Goal: Information Seeking & Learning: Find specific fact

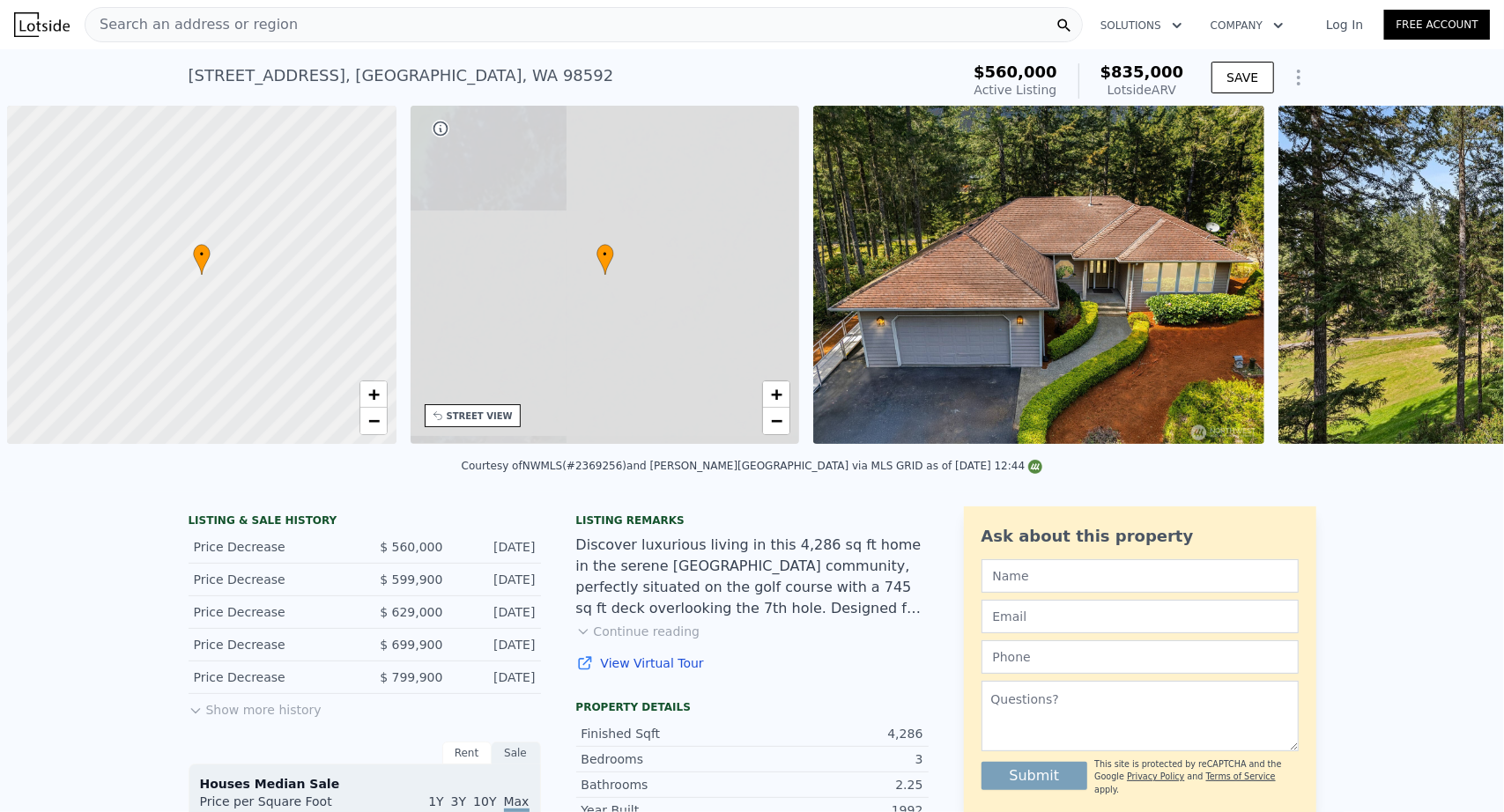
scroll to position [0, 7]
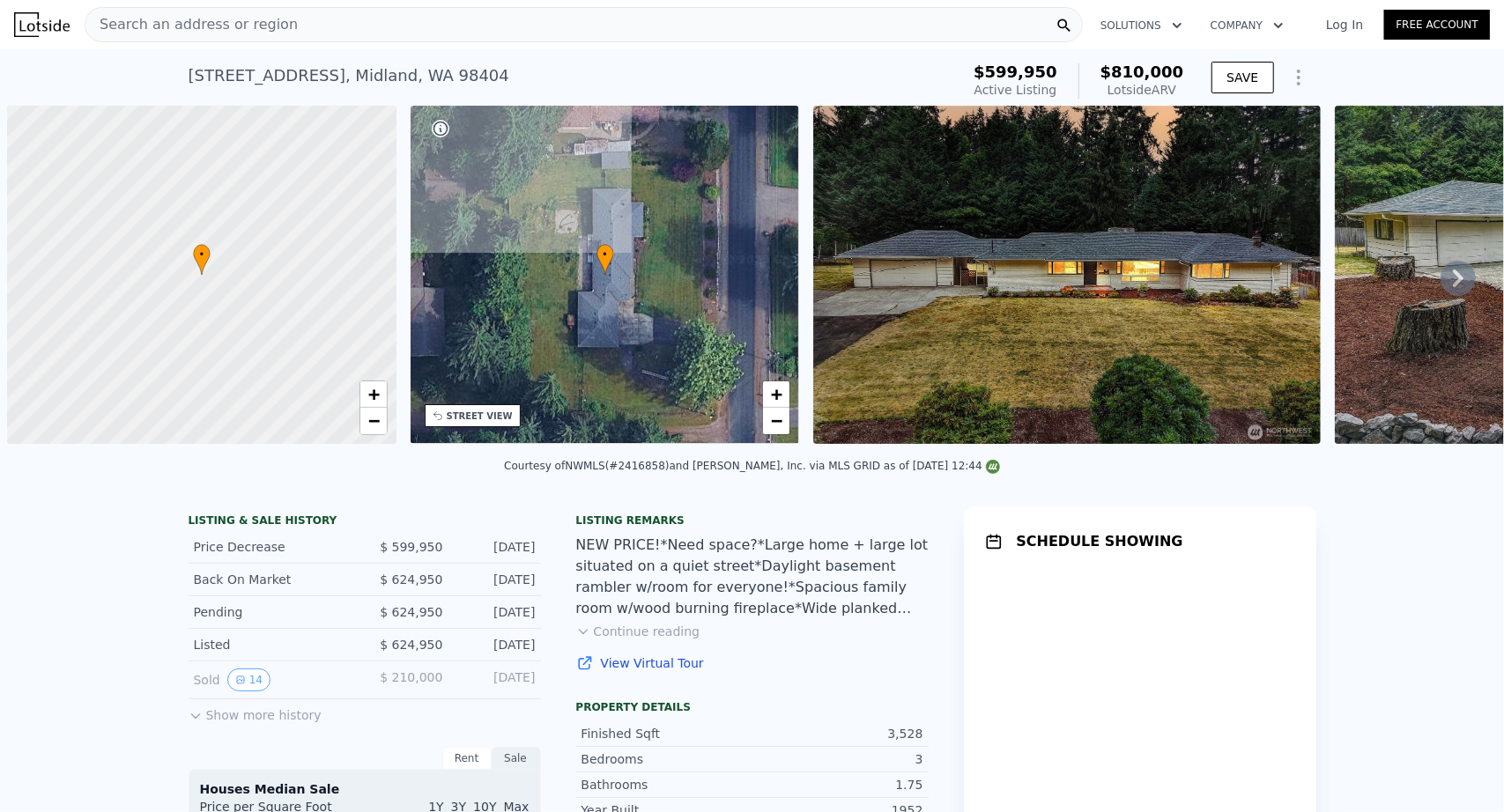
scroll to position [0, 7]
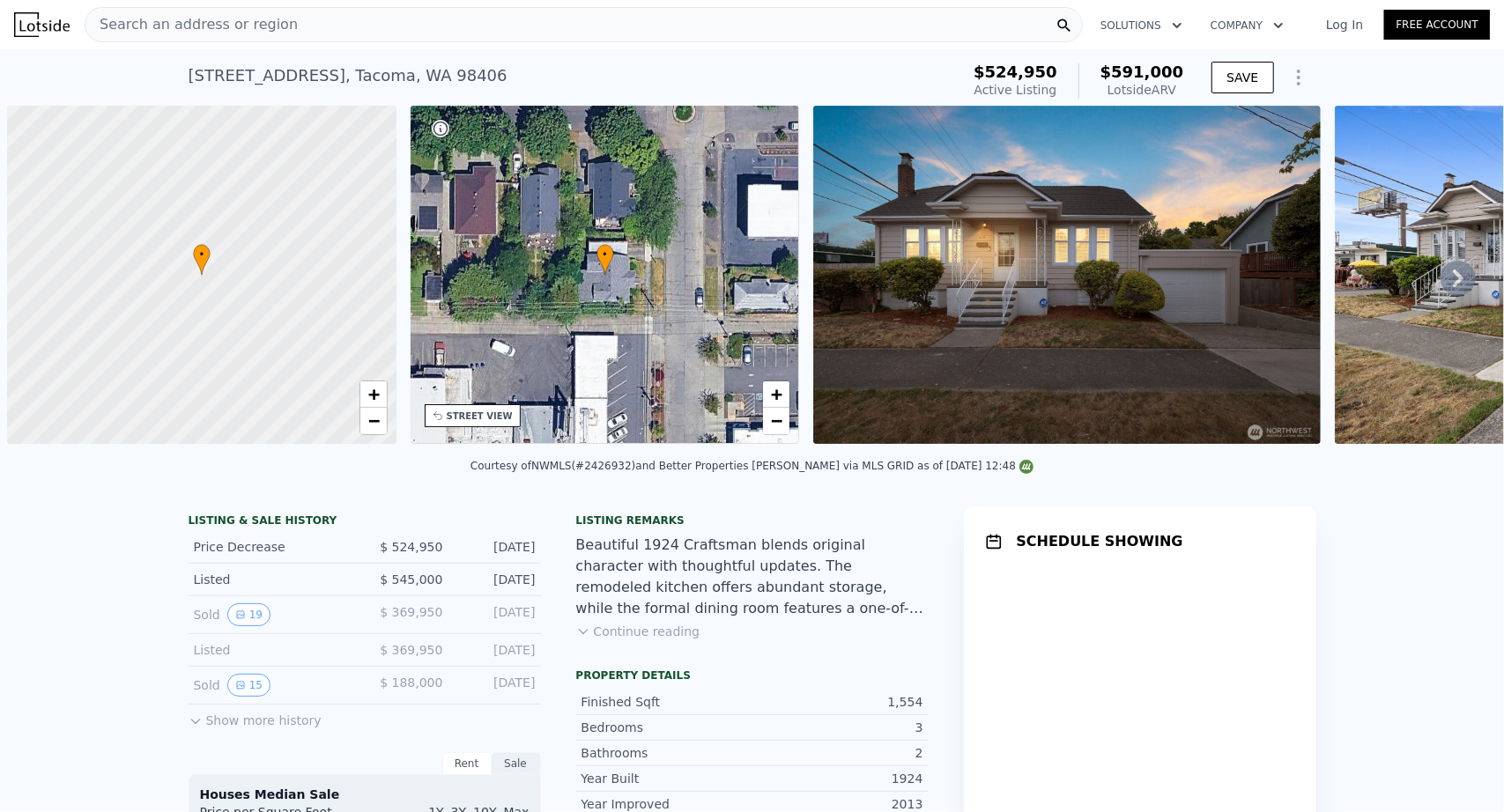
scroll to position [0, 7]
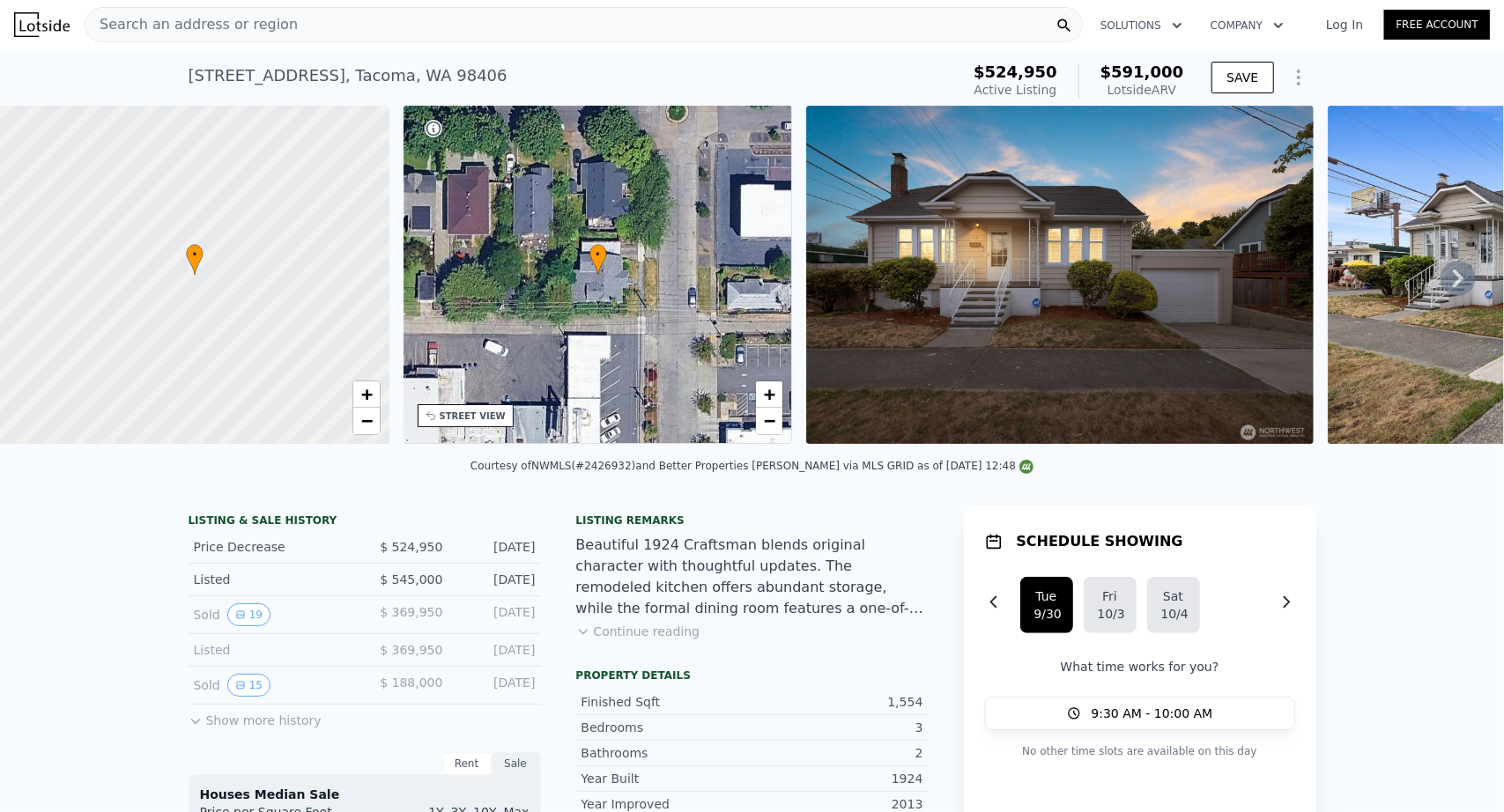
click at [722, 401] on div "• + −" at bounding box center [598, 275] width 390 height 339
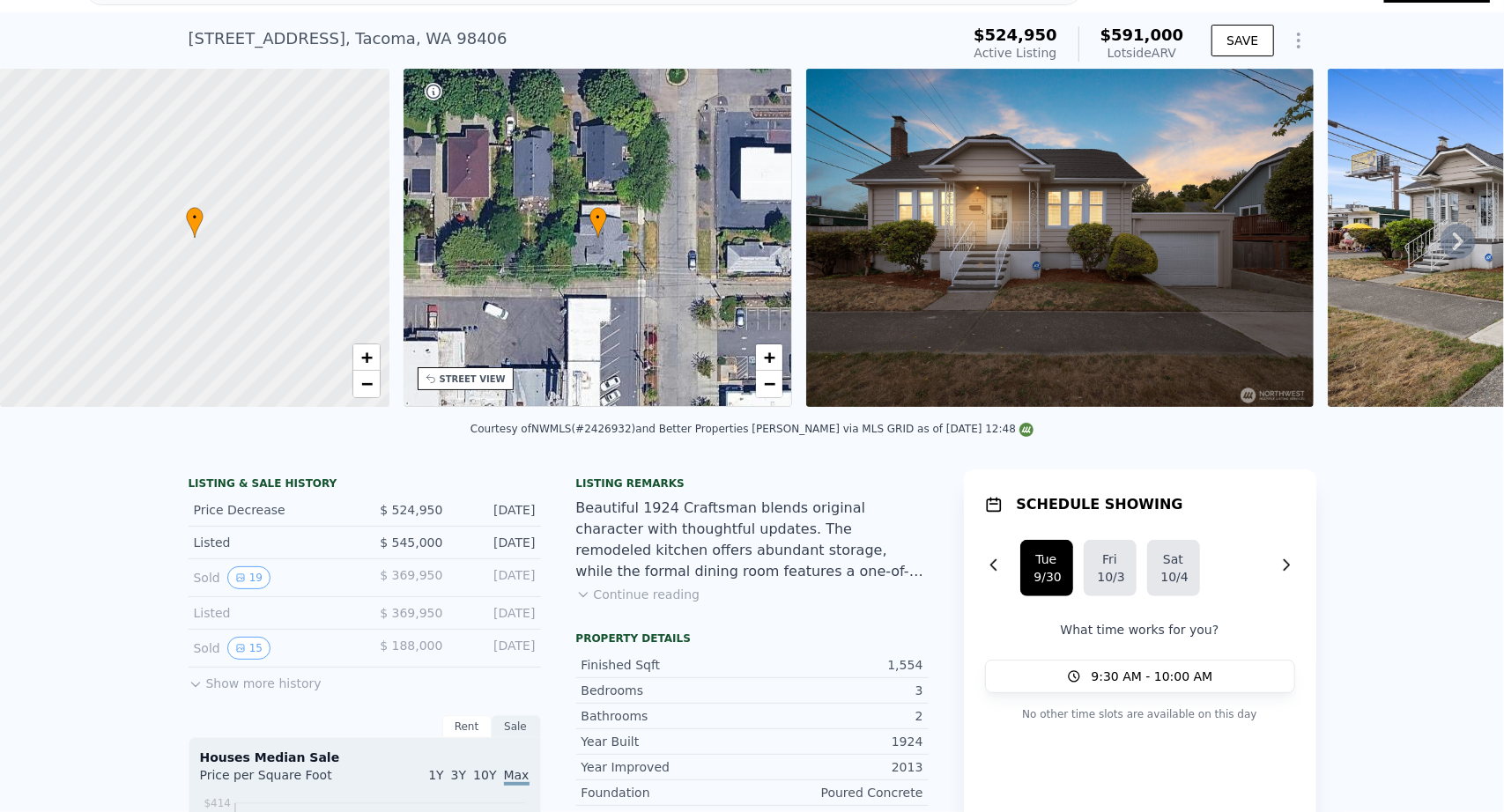
scroll to position [0, 0]
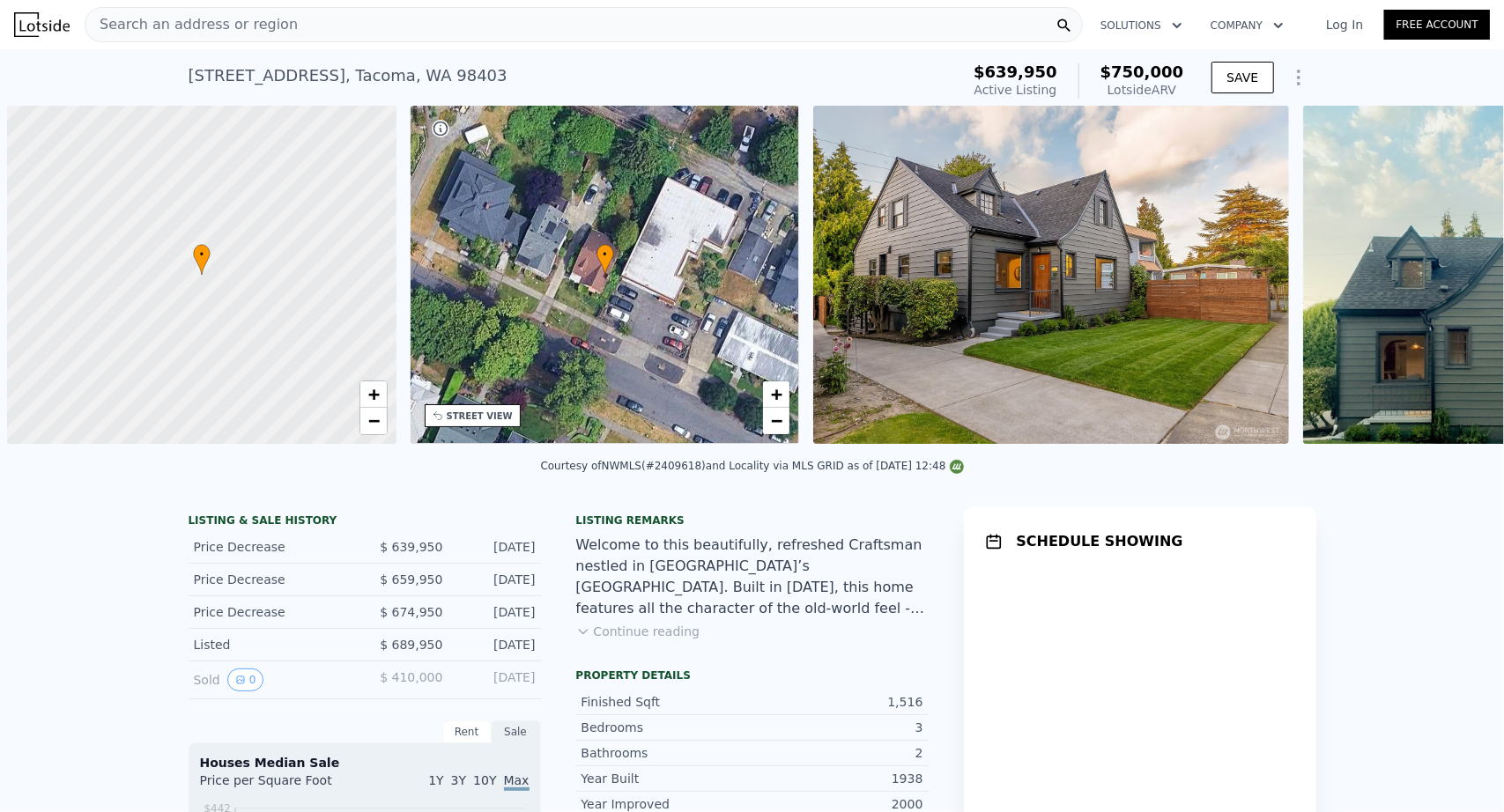
scroll to position [0, 7]
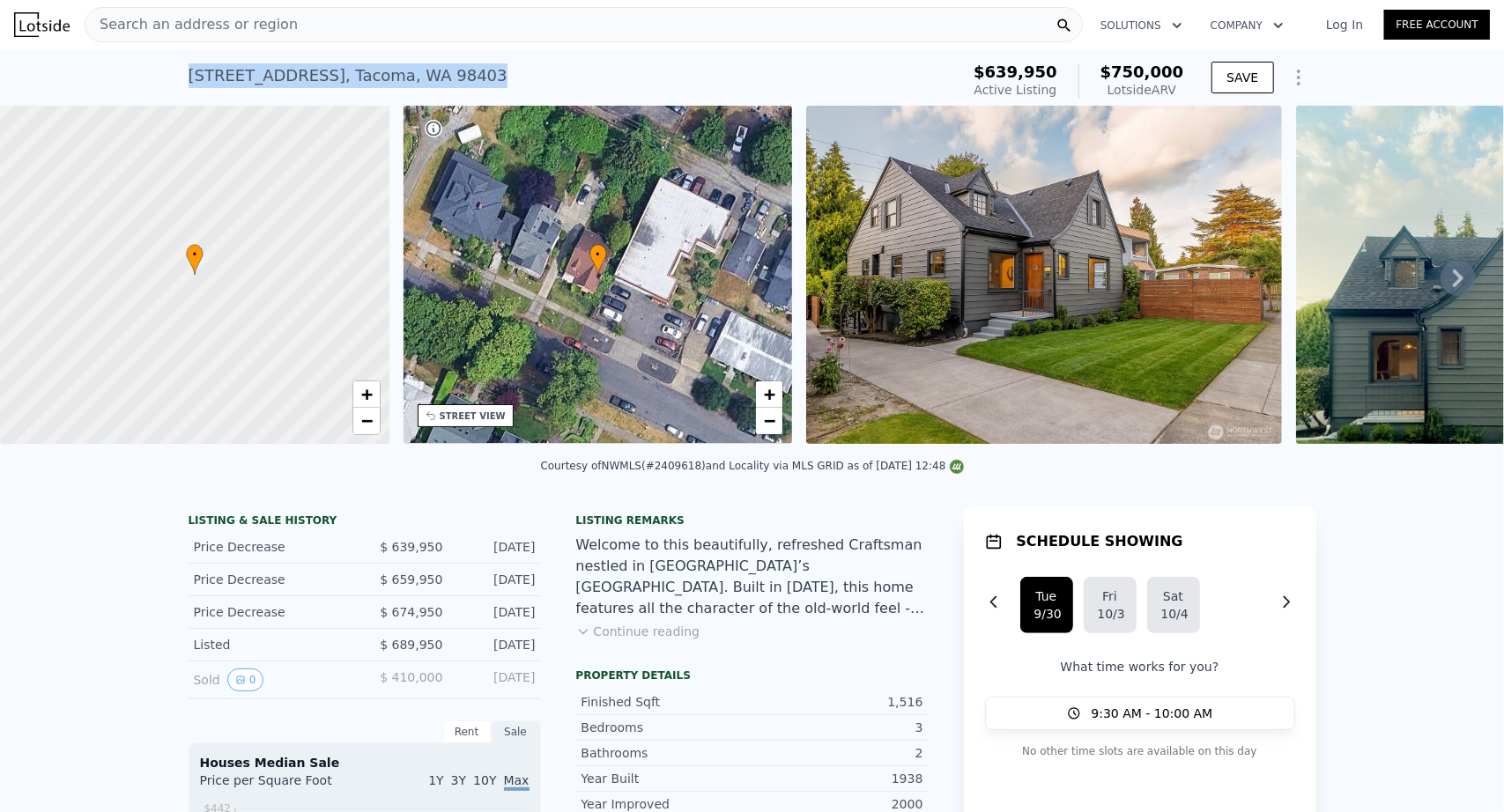
drag, startPoint x: 412, startPoint y: 80, endPoint x: 169, endPoint y: 61, distance: 243.7
click at [169, 61] on div "615 N J St , Tacoma , WA 98403 Active at $639,950 (~ARV $750k ) $639,950 Active…" at bounding box center [752, 77] width 1504 height 57
copy div "615 N J St , Tacoma , WA 98403"
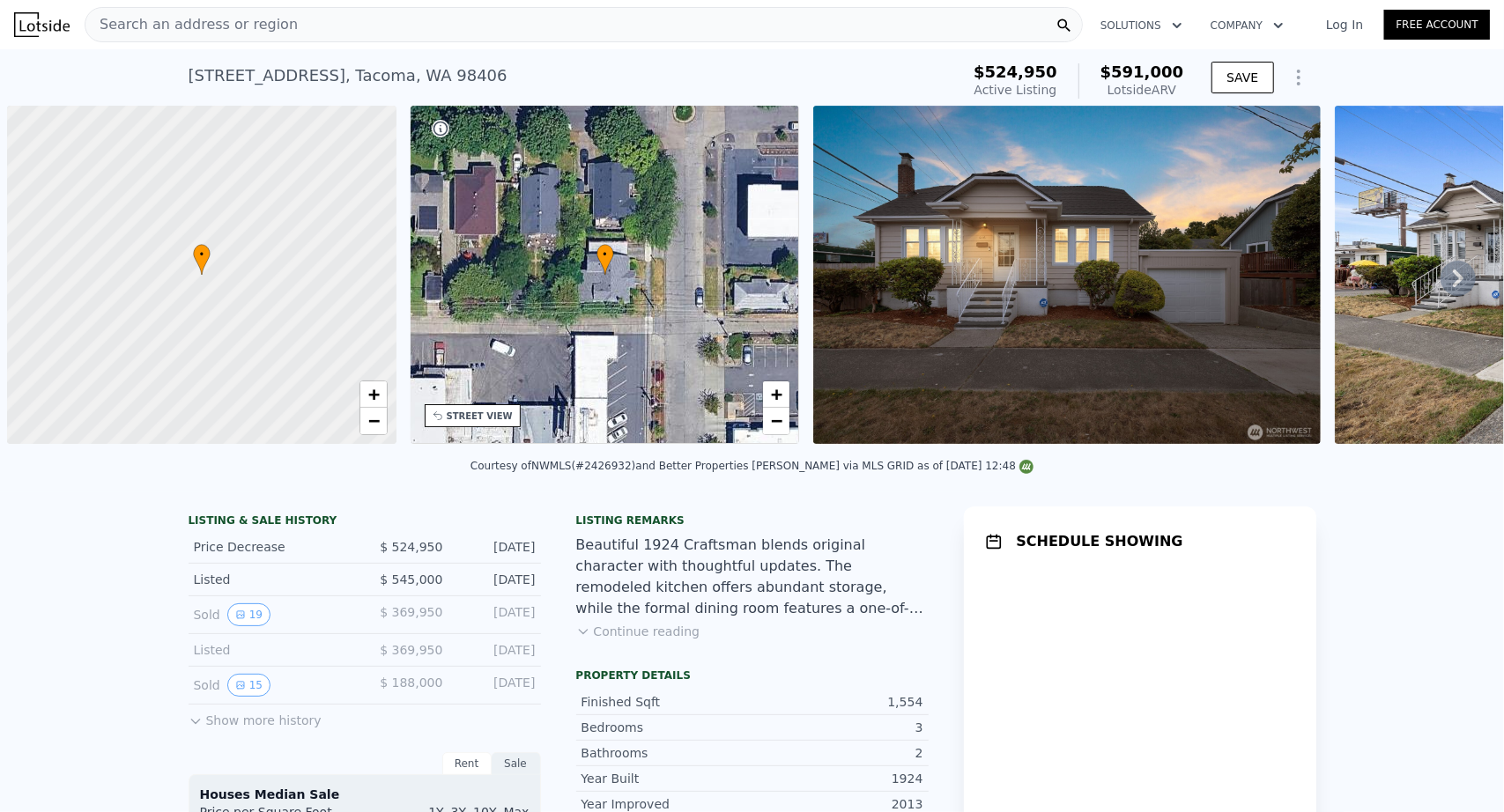
scroll to position [0, 7]
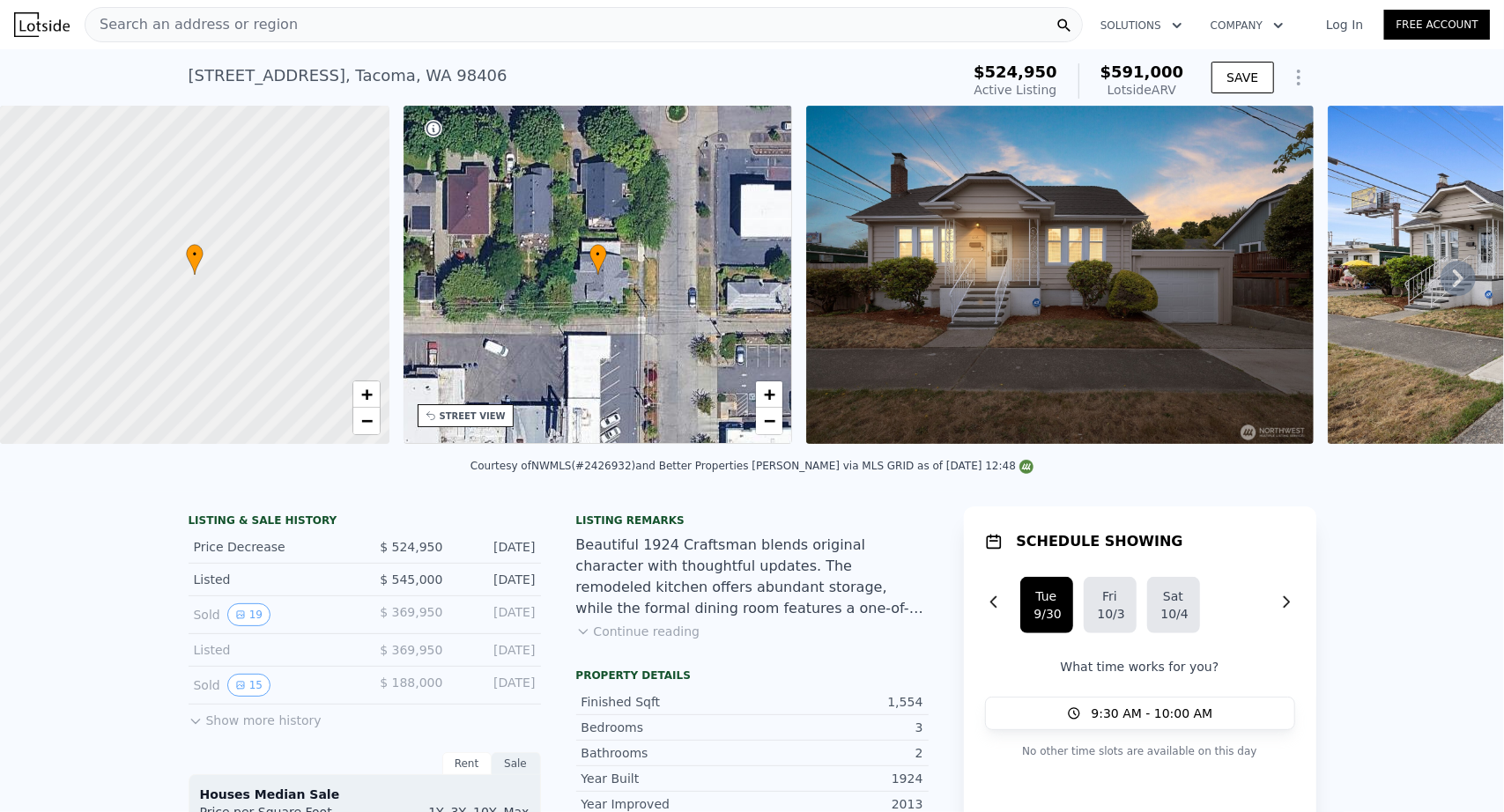
click at [332, 80] on div "[STREET_ADDRESS]" at bounding box center [348, 75] width 319 height 24
copy div "[STREET_ADDRESS] Active at $524,950 (~ARV $591k )"
click at [968, 327] on img at bounding box center [1060, 275] width 508 height 339
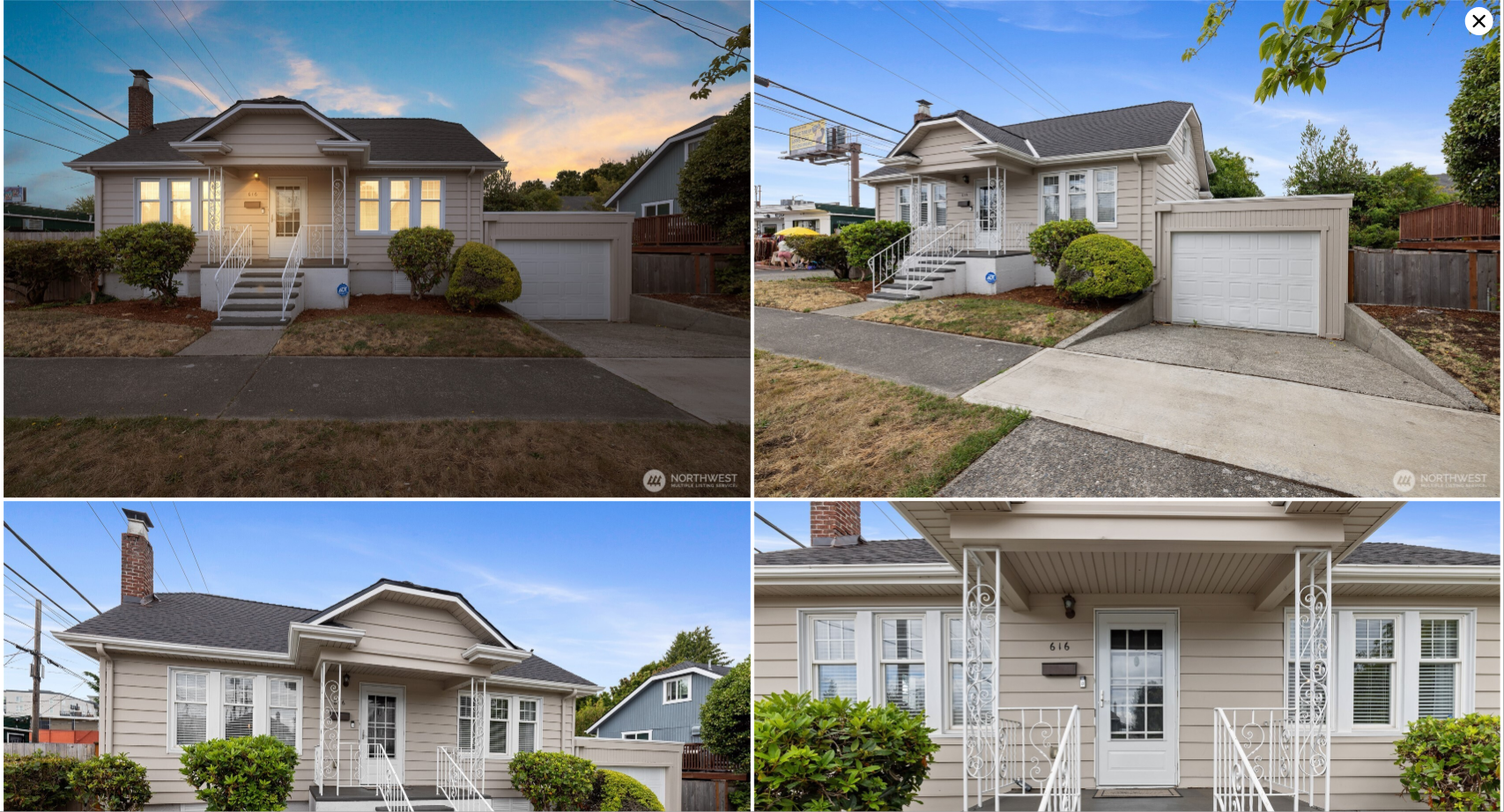
click at [1481, 27] on icon at bounding box center [1479, 21] width 28 height 28
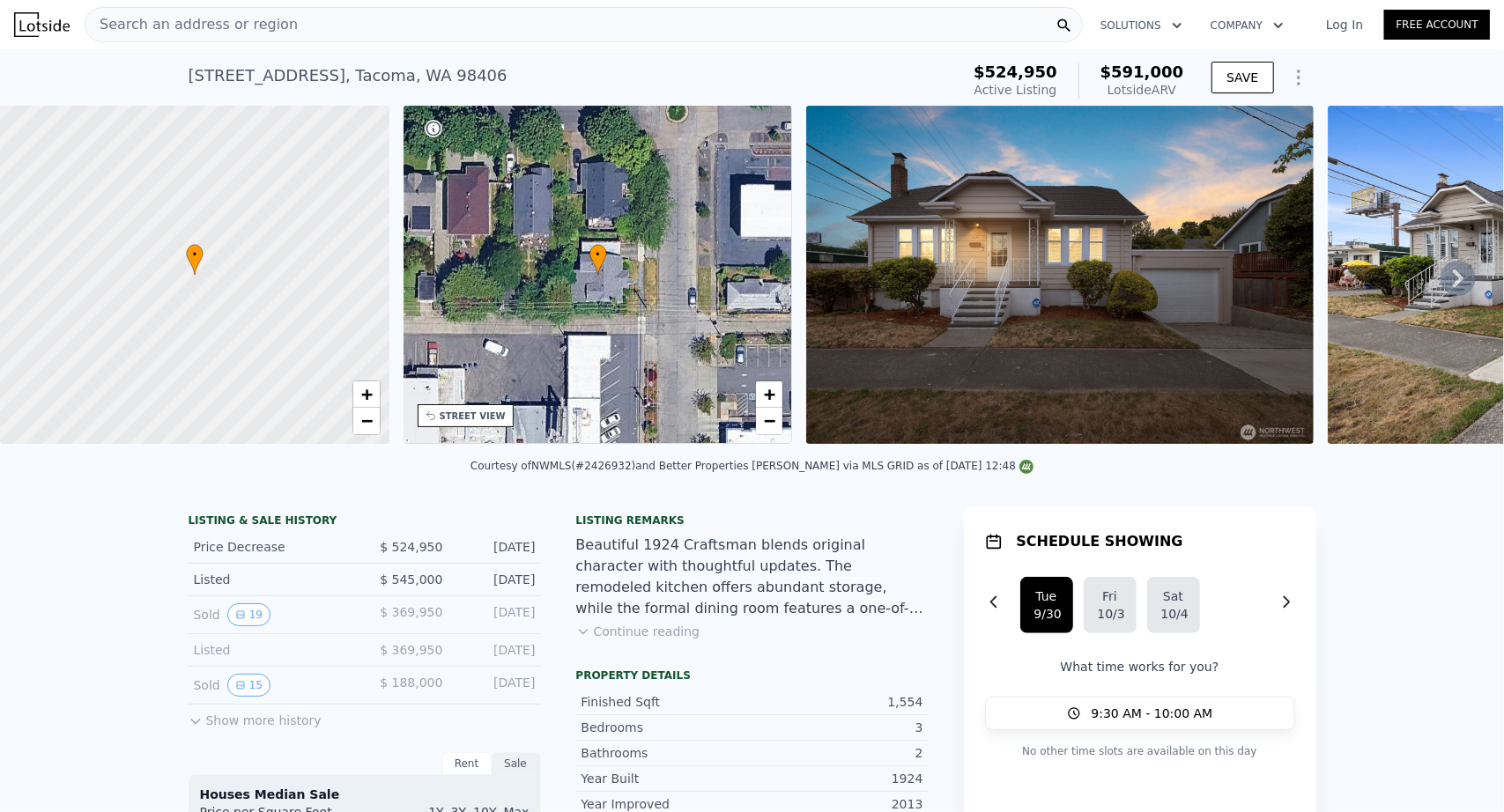
click at [348, 84] on div "[STREET_ADDRESS]" at bounding box center [348, 75] width 319 height 24
copy div "[STREET_ADDRESS] Active at $524,950 (~ARV $591k )"
